Goal: Navigation & Orientation: Understand site structure

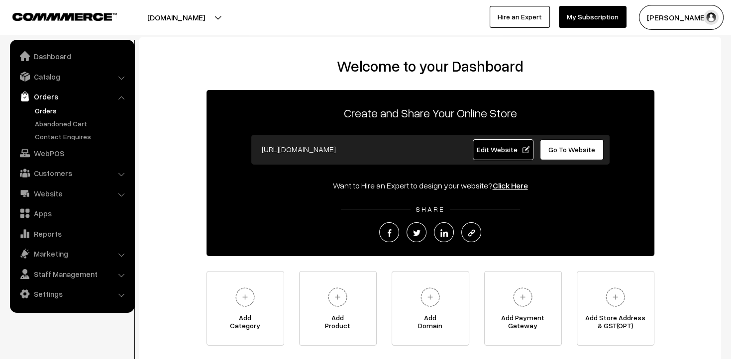
click at [51, 114] on link "Orders" at bounding box center [81, 110] width 98 height 10
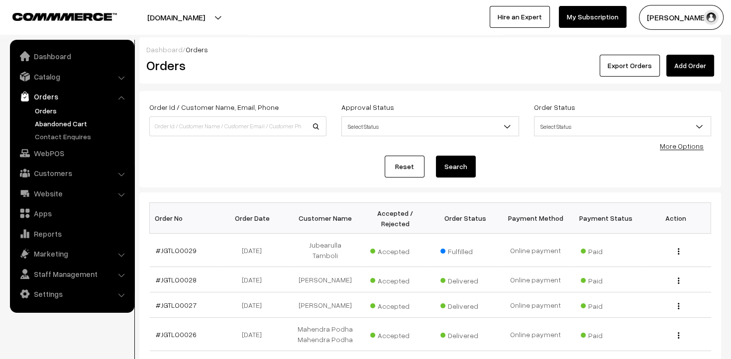
click at [85, 119] on link "Abandoned Cart" at bounding box center [81, 123] width 98 height 10
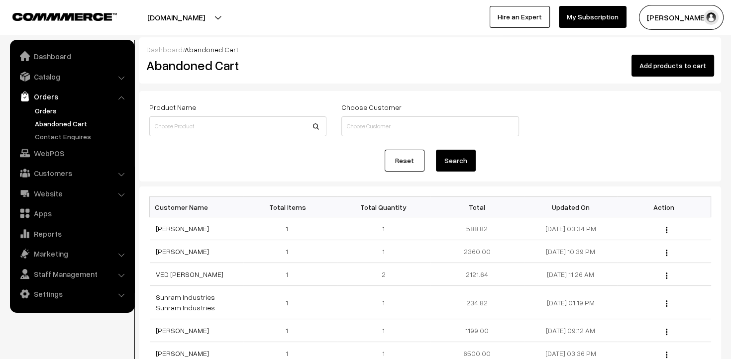
click at [58, 110] on link "Orders" at bounding box center [81, 110] width 98 height 10
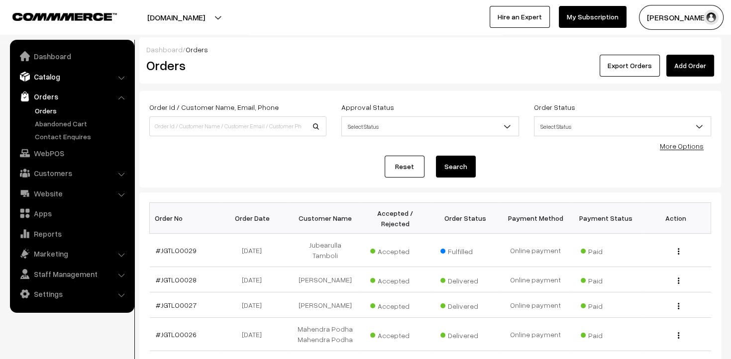
click at [89, 75] on link "Catalog" at bounding box center [71, 77] width 118 height 18
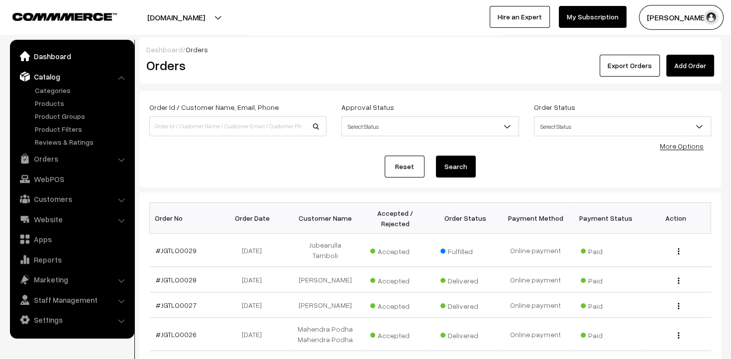
click at [61, 57] on link "Dashboard" at bounding box center [71, 56] width 118 height 18
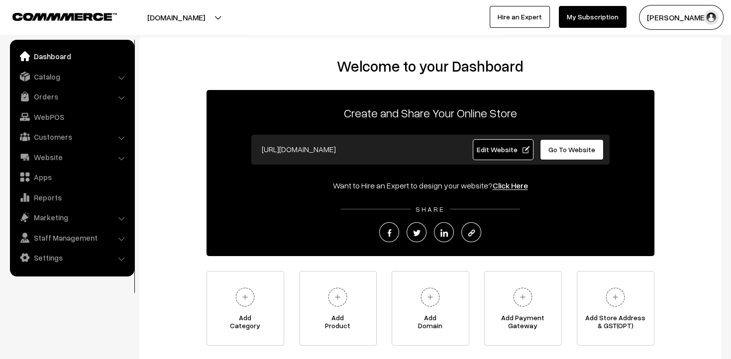
scroll to position [76, 0]
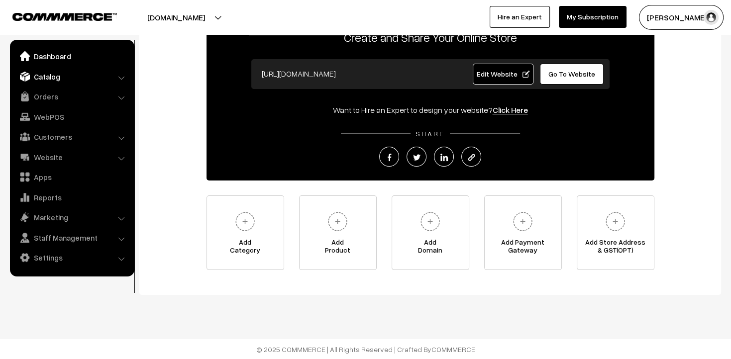
click at [94, 72] on link "Catalog" at bounding box center [71, 77] width 118 height 18
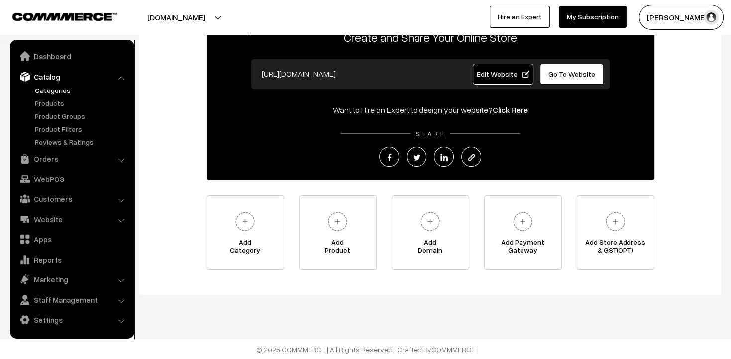
click at [63, 93] on link "Categories" at bounding box center [81, 90] width 98 height 10
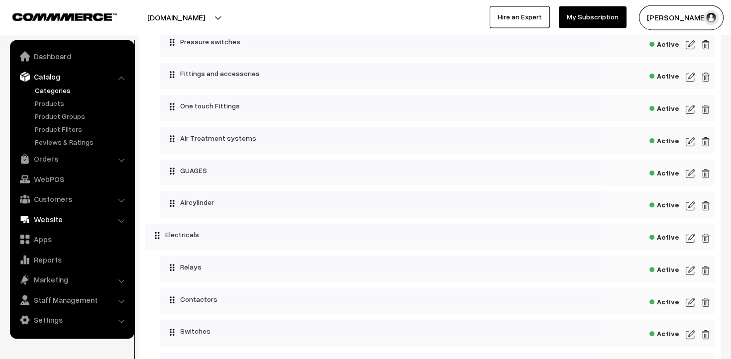
scroll to position [315, 0]
